Goal: Task Accomplishment & Management: Use online tool/utility

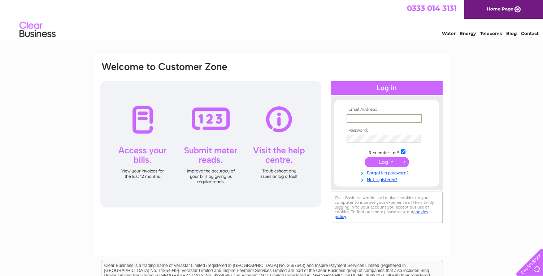
click at [354, 118] on input "text" at bounding box center [384, 118] width 75 height 9
type input "admin@robertaneely.co.uk"
click at [365, 157] on input "submit" at bounding box center [387, 162] width 44 height 10
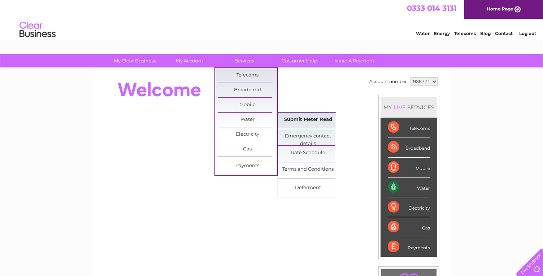
click at [312, 119] on link "Submit Meter Read" at bounding box center [309, 120] width 60 height 14
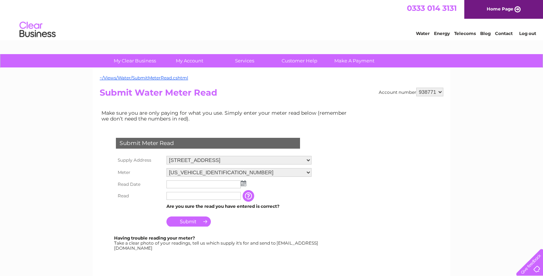
click at [245, 185] on img at bounding box center [243, 184] width 5 height 6
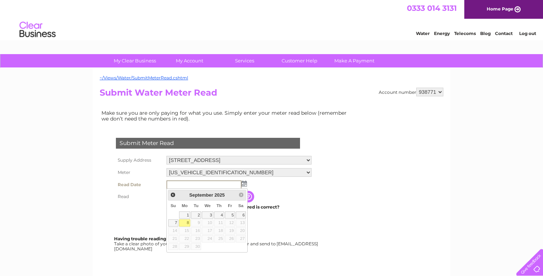
click at [188, 222] on link "8" at bounding box center [184, 223] width 11 height 7
type input "[DATE]"
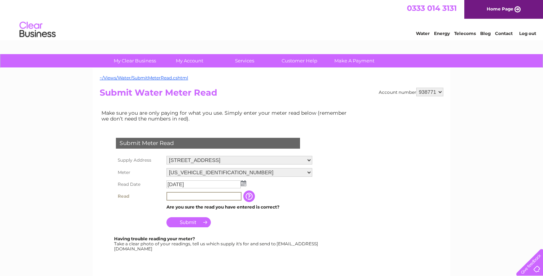
click at [184, 197] on input "text" at bounding box center [204, 196] width 75 height 9
type input "00153"
click at [186, 221] on input "Submit" at bounding box center [189, 222] width 44 height 10
